Goal: Find specific page/section: Find specific page/section

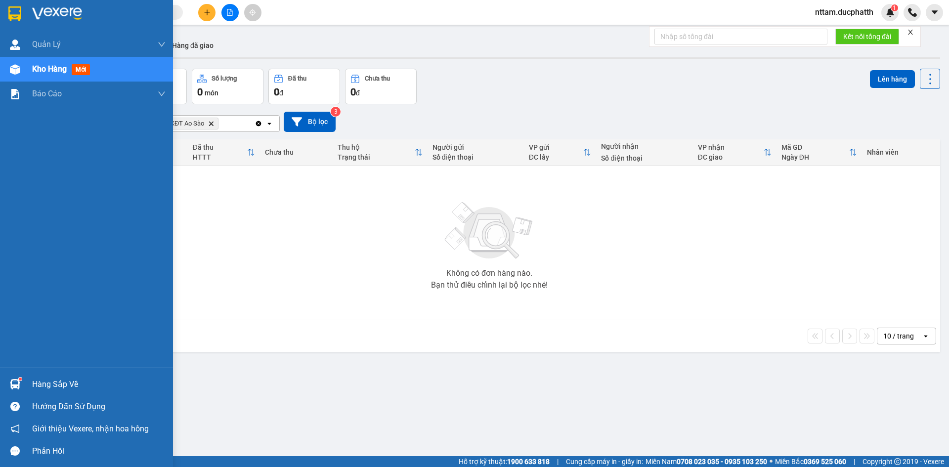
click at [37, 382] on div "Hàng sắp về" at bounding box center [98, 384] width 133 height 15
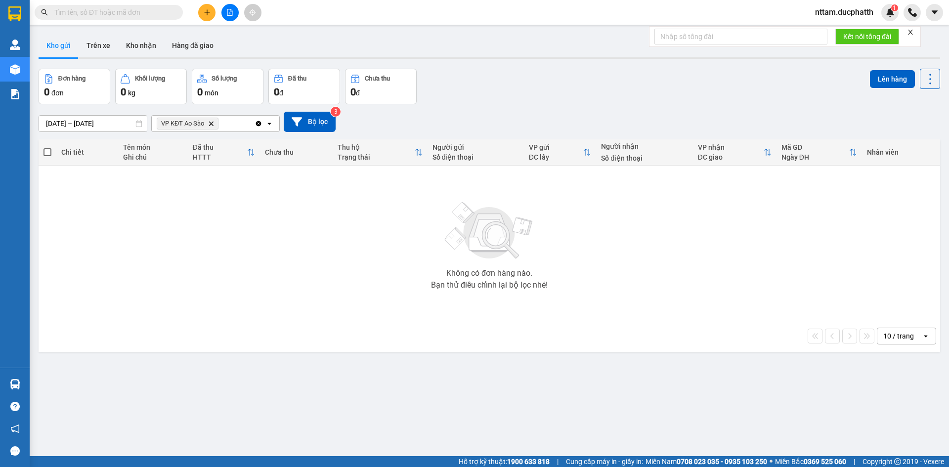
click at [224, 240] on section "Kết quả tìm kiếm ( 0 ) Bộ lọc No Data nttam.ducphatth 1 Quản [PERSON_NAME] lý g…" at bounding box center [474, 233] width 949 height 467
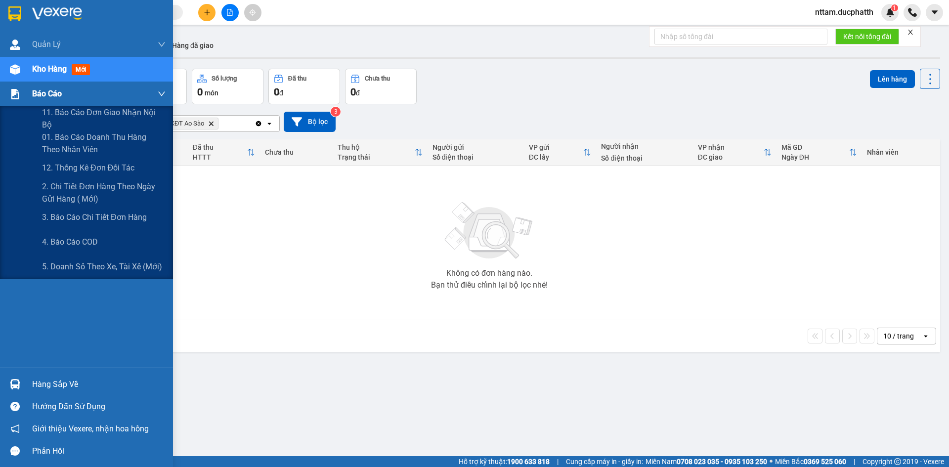
click at [118, 89] on div "Báo cáo" at bounding box center [98, 94] width 133 height 25
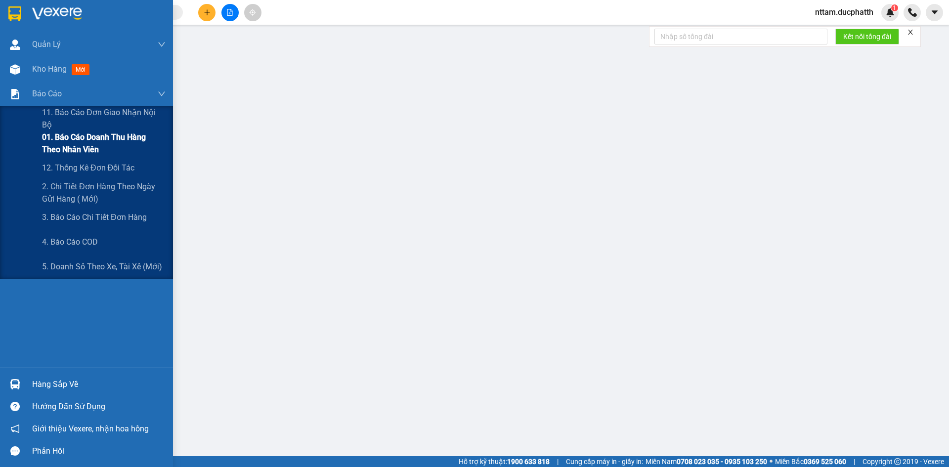
click at [135, 136] on span "01. Báo cáo doanh thu hàng theo nhân viên" at bounding box center [104, 143] width 124 height 25
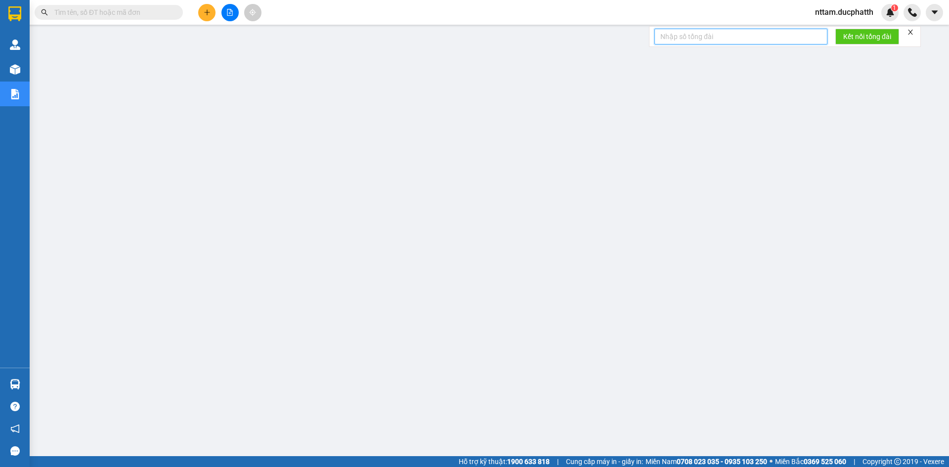
click at [770, 36] on input "text" at bounding box center [740, 37] width 173 height 16
type input "N"
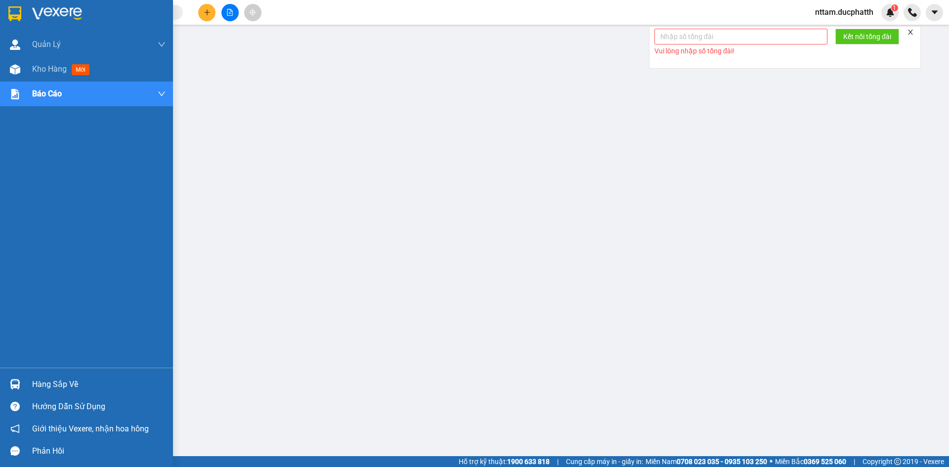
click at [57, 385] on div "Hàng sắp về" at bounding box center [98, 384] width 133 height 15
